Goal: Task Accomplishment & Management: Manage account settings

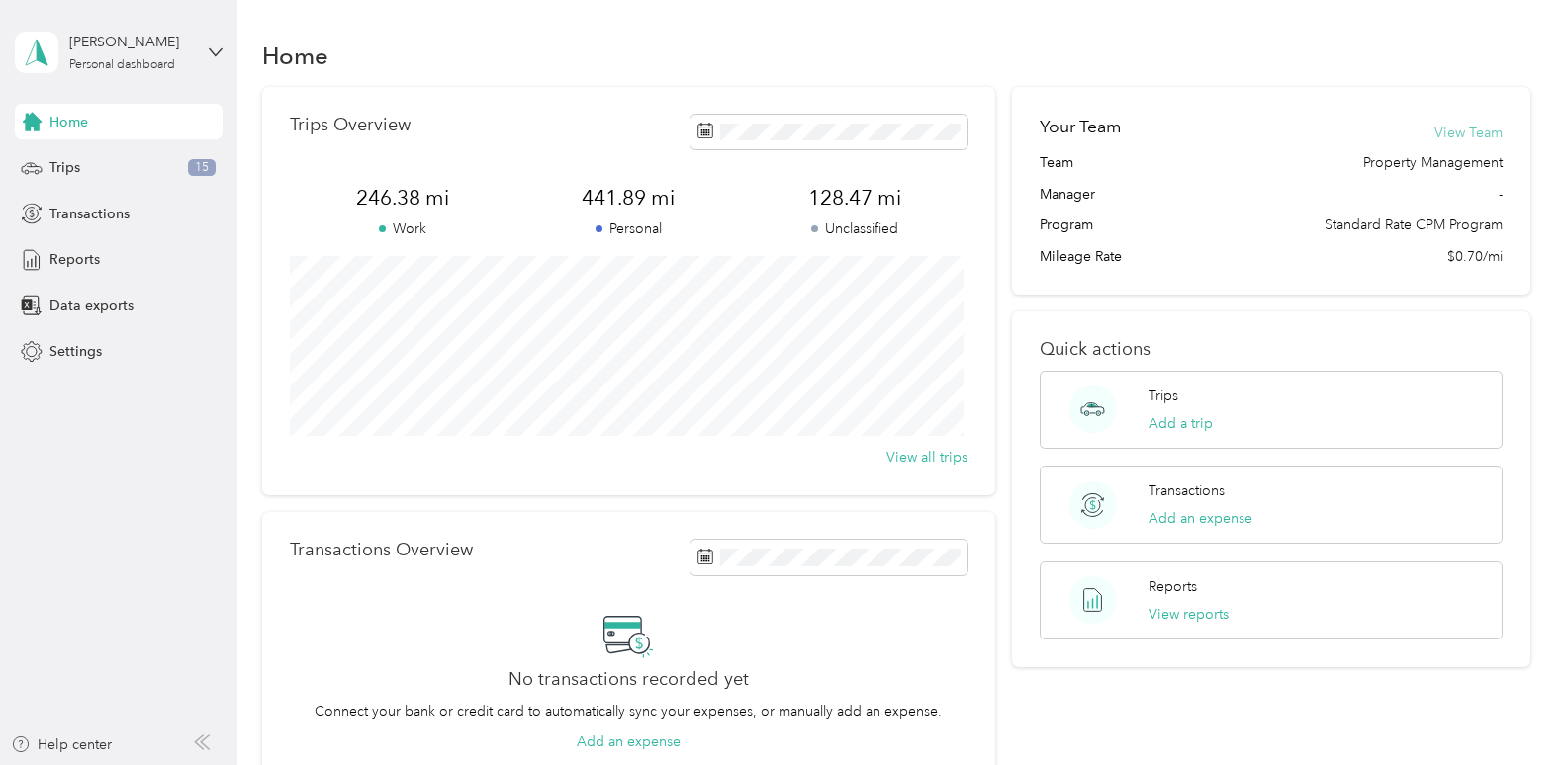
click at [1456, 130] on button "View Team" at bounding box center [1468, 133] width 68 height 21
